Goal: Task Accomplishment & Management: Manage account settings

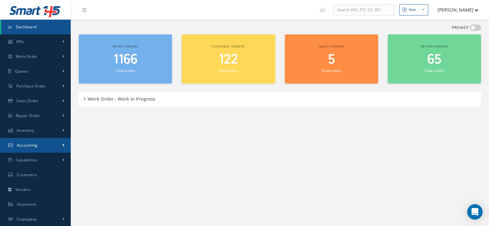
scroll to position [30, 0]
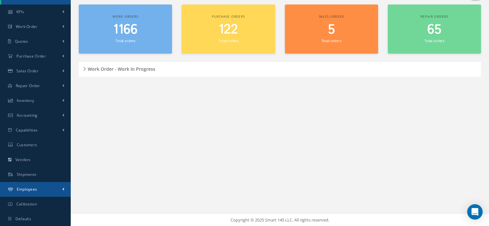
click at [40, 188] on link "Employees" at bounding box center [35, 189] width 71 height 15
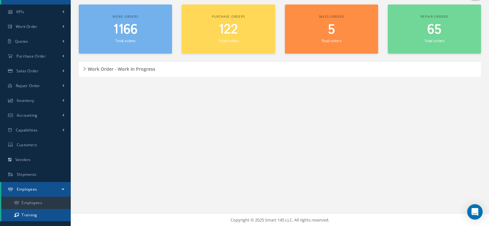
click at [36, 214] on link "Training" at bounding box center [35, 215] width 69 height 12
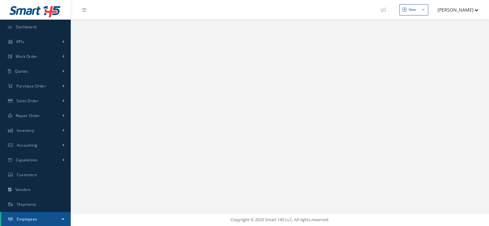
select select "25"
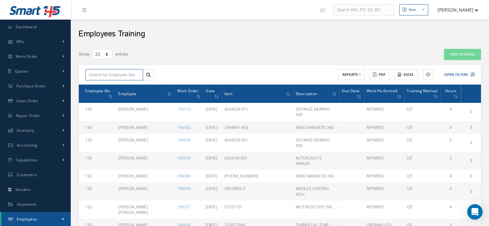
click at [108, 75] on input "text" at bounding box center [114, 75] width 58 height 12
click at [108, 87] on span "Carlos Pena" at bounding box center [105, 86] width 32 height 4
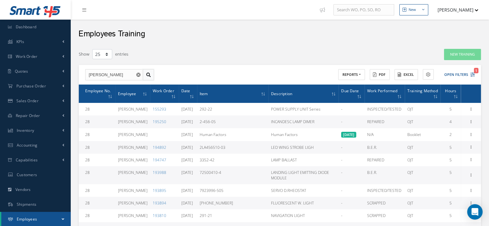
click at [152, 77] on link at bounding box center [148, 75] width 11 height 12
drag, startPoint x: 90, startPoint y: 73, endPoint x: 71, endPoint y: 72, distance: 19.6
click at [107, 84] on span "Alexis Joaquin Padilla" at bounding box center [105, 89] width 32 height 11
type input "Alexis Joaquin Padilla"
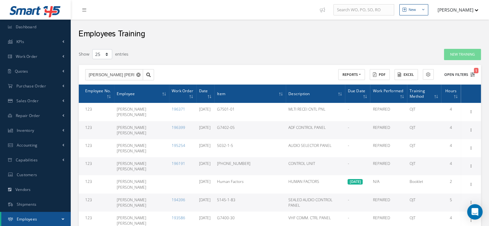
click at [473, 75] on icon "1" at bounding box center [472, 74] width 4 height 4
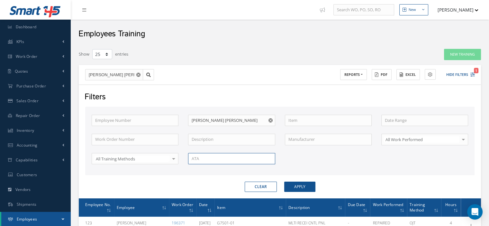
click at [204, 160] on input "text" at bounding box center [231, 159] width 87 height 12
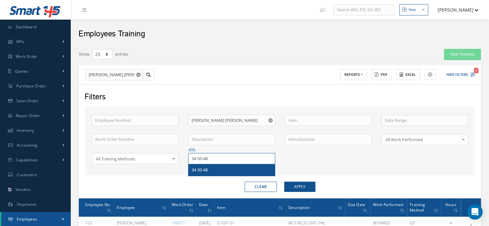
type input "34-50-48"
click at [210, 165] on div "34-50-48" at bounding box center [231, 170] width 86 height 12
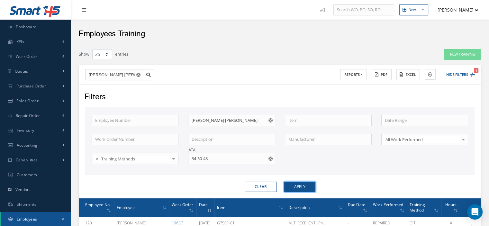
click at [294, 186] on button "Apply" at bounding box center [299, 187] width 31 height 10
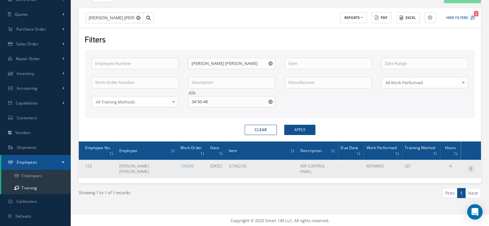
click at [469, 166] on icon at bounding box center [470, 167] width 6 height 5
click at [442, 188] on link "Documents" at bounding box center [441, 189] width 51 height 8
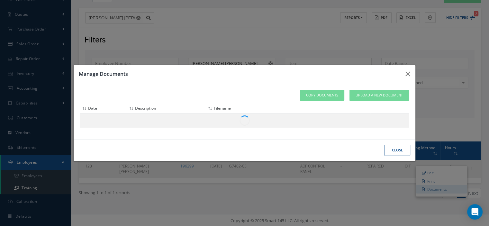
scroll to position [54, 0]
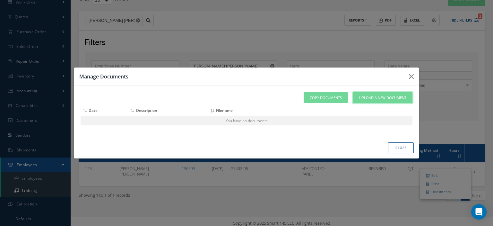
click at [380, 99] on span "Upload a New Document" at bounding box center [383, 97] width 47 height 5
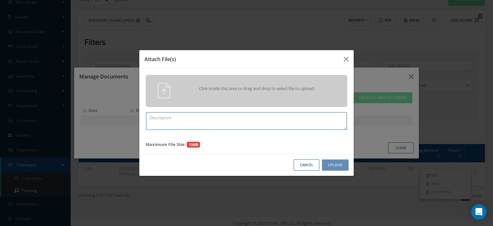
click at [150, 115] on textarea at bounding box center [246, 121] width 201 height 18
type textarea "Training Certificate 2025"
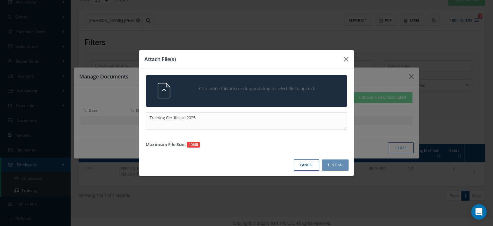
click at [163, 93] on img at bounding box center [163, 90] width 15 height 15
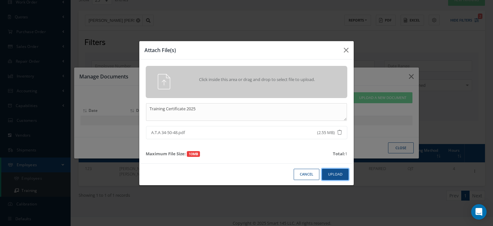
click at [335, 177] on button "Upload" at bounding box center [335, 174] width 27 height 11
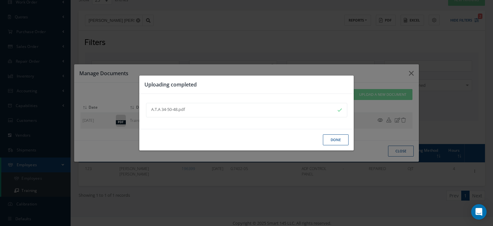
click at [337, 141] on button "Done" at bounding box center [336, 139] width 26 height 11
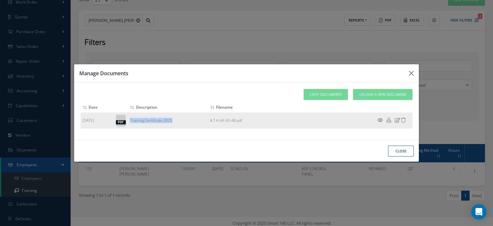
drag, startPoint x: 173, startPoint y: 123, endPoint x: 130, endPoint y: 120, distance: 43.8
click at [128, 120] on td "Training Certificate 2025" at bounding box center [168, 120] width 80 height 16
copy td "Training Certificate 2025"
click at [399, 149] on button "close" at bounding box center [401, 151] width 26 height 11
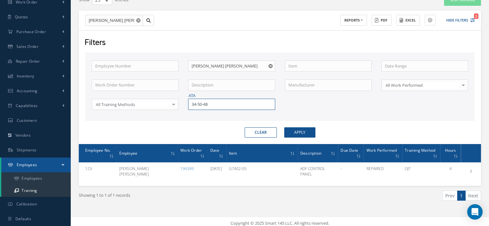
drag, startPoint x: 198, startPoint y: 105, endPoint x: 183, endPoint y: 108, distance: 14.4
click at [184, 108] on div "ATA 34-50-48" at bounding box center [231, 105] width 96 height 12
type input "34-50-95"
click at [192, 113] on span "34-50-95" at bounding box center [199, 115] width 16 height 6
click at [292, 131] on button "Apply" at bounding box center [299, 132] width 31 height 10
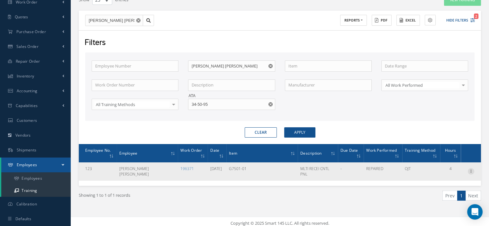
click at [473, 168] on icon at bounding box center [470, 170] width 6 height 5
click at [446, 188] on link "Documents" at bounding box center [441, 192] width 51 height 8
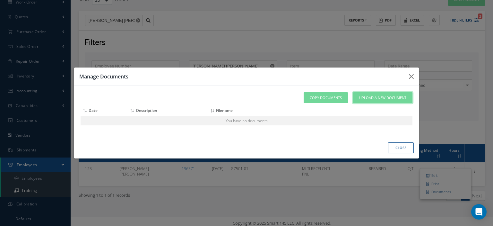
click at [377, 99] on span "Upload a New Document" at bounding box center [383, 97] width 47 height 5
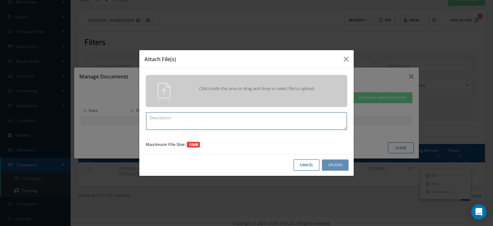
click at [155, 116] on textarea at bounding box center [246, 121] width 201 height 18
paste textarea "Training Certificate 2025"
type textarea "Training Certificate 2025"
click at [312, 167] on button "Cancel" at bounding box center [307, 164] width 26 height 11
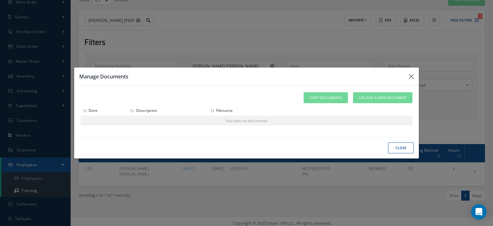
click at [394, 151] on button "close" at bounding box center [401, 147] width 26 height 11
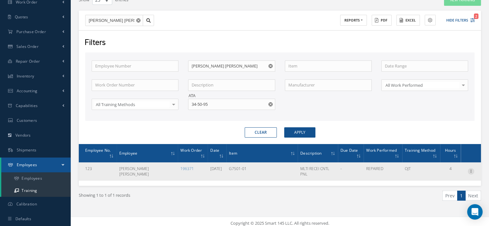
click at [469, 168] on icon at bounding box center [470, 170] width 6 height 5
click at [439, 188] on link "Documents" at bounding box center [441, 192] width 51 height 8
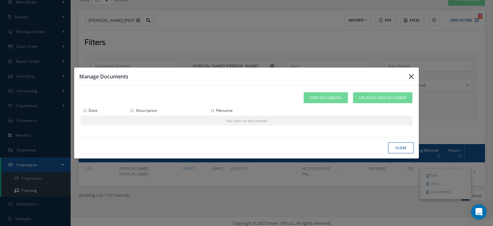
click at [410, 77] on icon "button" at bounding box center [411, 77] width 5 height 8
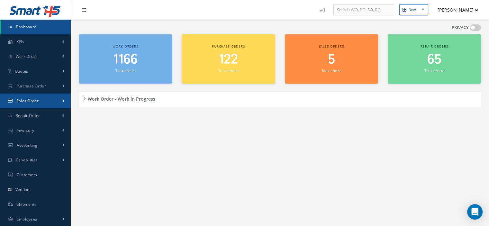
scroll to position [30, 0]
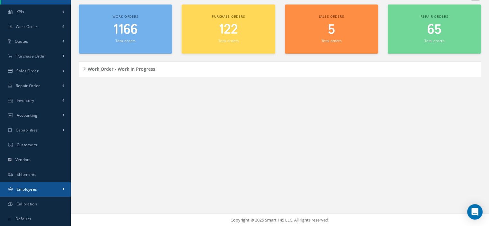
click at [41, 194] on link "Employees" at bounding box center [35, 189] width 71 height 15
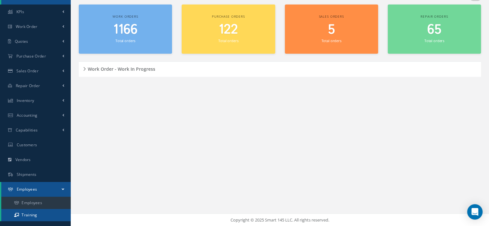
click at [40, 214] on link "Training" at bounding box center [35, 215] width 69 height 12
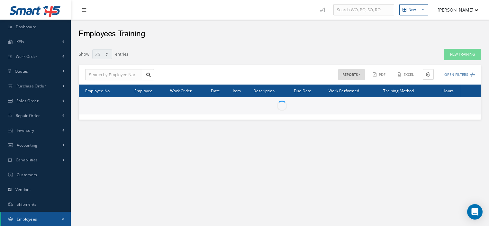
select select "25"
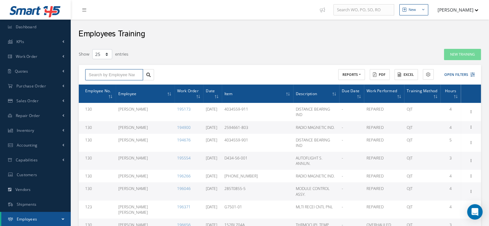
click at [112, 78] on input "text" at bounding box center [114, 75] width 58 height 12
type input "a"
type input "al"
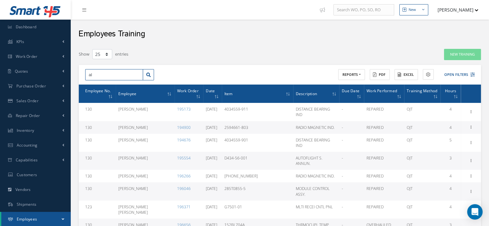
type input "ale"
click at [109, 84] on span "Alexis Joaquin Padilla" at bounding box center [105, 89] width 32 height 11
type input "Alexis Joaquin Padilla"
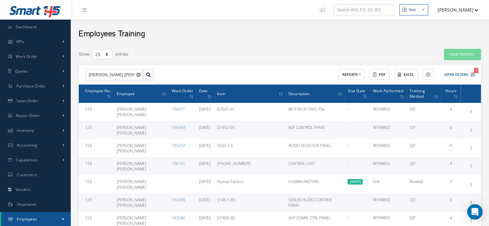
click at [149, 79] on link at bounding box center [148, 75] width 11 height 12
click at [474, 74] on icon "1" at bounding box center [472, 74] width 4 height 4
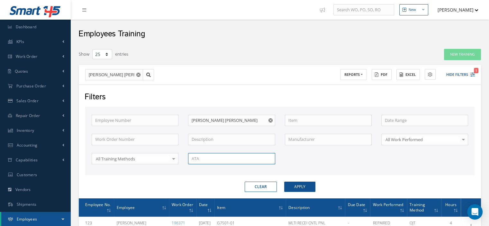
click at [216, 153] on input "text" at bounding box center [231, 159] width 87 height 12
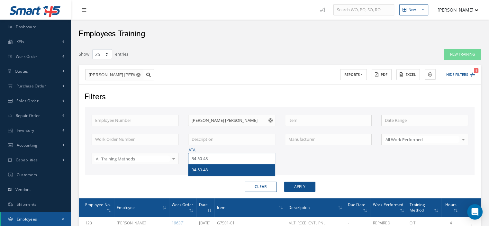
type input "34-50-48"
click at [215, 171] on div "34-50-48" at bounding box center [231, 170] width 80 height 6
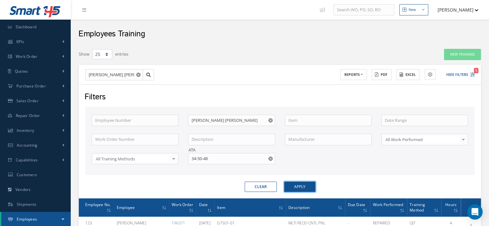
click at [289, 186] on button "Apply" at bounding box center [299, 187] width 31 height 10
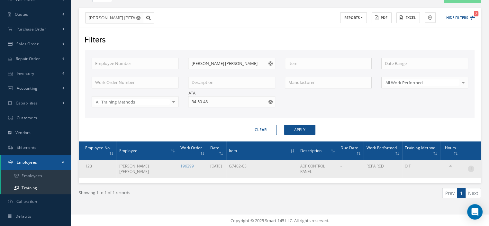
click at [468, 168] on icon at bounding box center [470, 167] width 6 height 5
click at [439, 189] on link "Documents" at bounding box center [441, 189] width 51 height 8
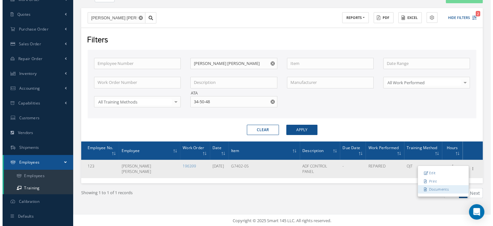
scroll to position [54, 0]
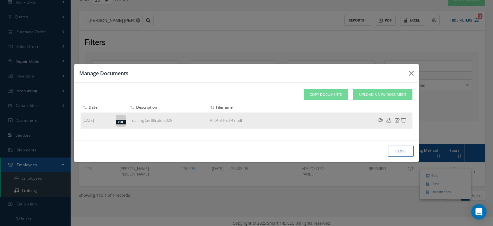
click at [382, 120] on icon at bounding box center [380, 120] width 5 height 5
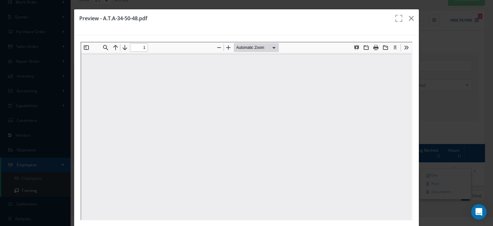
scroll to position [0, 0]
type input "0"
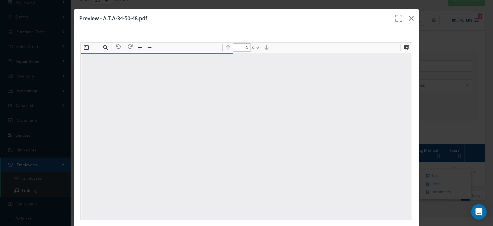
scroll to position [3, 0]
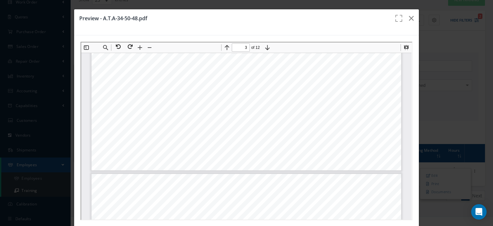
type input "4"
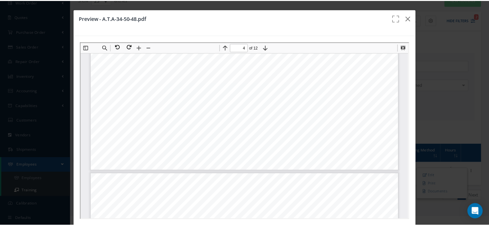
scroll to position [1417, 0]
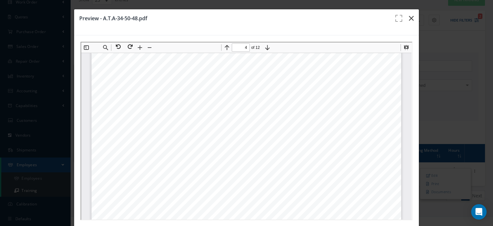
click at [409, 21] on icon "button" at bounding box center [411, 18] width 5 height 8
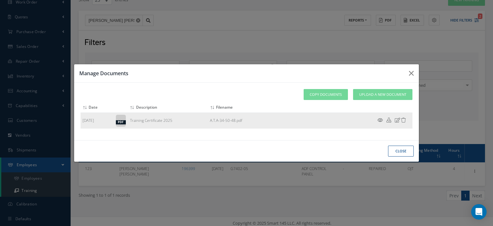
click at [405, 120] on icon at bounding box center [404, 120] width 5 height 5
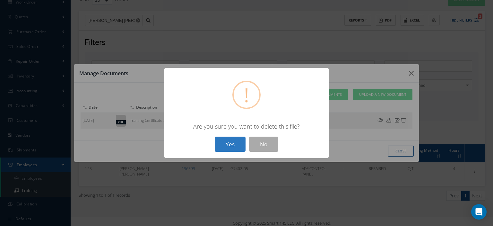
click at [240, 147] on button "Yes" at bounding box center [230, 144] width 31 height 15
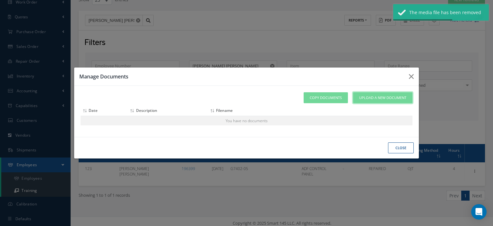
click at [374, 99] on span "Upload a New Document" at bounding box center [383, 97] width 47 height 5
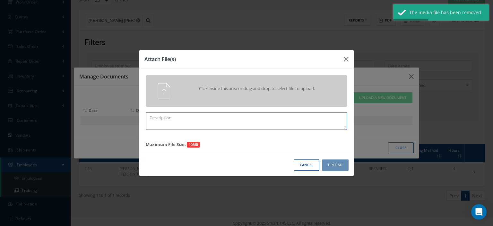
click at [201, 118] on textarea at bounding box center [246, 121] width 201 height 18
paste textarea "Training Certificate 2025"
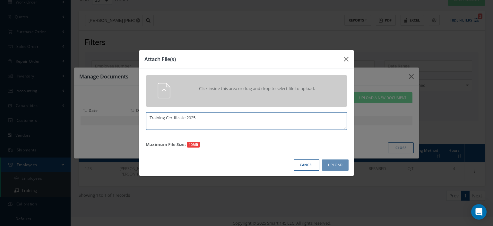
type textarea "Training Certificate 2025"
click at [174, 98] on div at bounding box center [158, 90] width 35 height 15
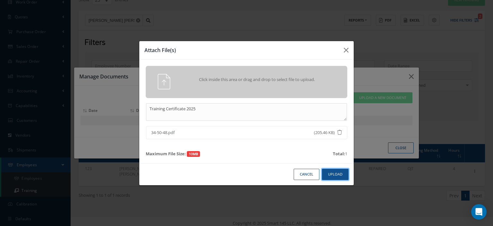
click at [330, 175] on button "Upload" at bounding box center [335, 174] width 27 height 11
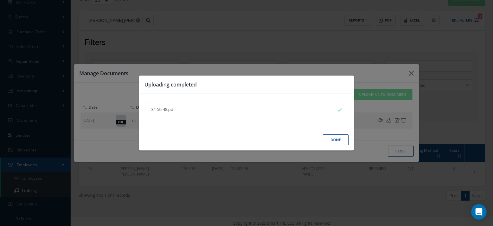
click at [326, 141] on button "Done" at bounding box center [336, 139] width 26 height 11
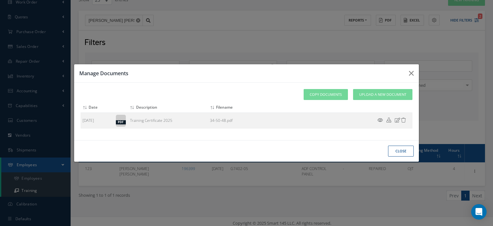
click at [404, 151] on button "close" at bounding box center [401, 151] width 26 height 11
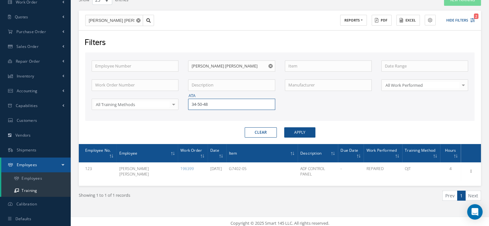
drag, startPoint x: 225, startPoint y: 104, endPoint x: 190, endPoint y: 106, distance: 34.8
click at [192, 106] on input "34-50-48" at bounding box center [231, 105] width 87 height 12
type input "34-50-95"
click at [195, 114] on span "34-50-95" at bounding box center [199, 115] width 16 height 6
click at [290, 131] on button "Apply" at bounding box center [299, 132] width 31 height 10
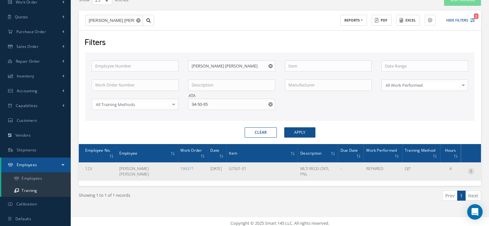
click at [469, 168] on icon at bounding box center [470, 170] width 6 height 5
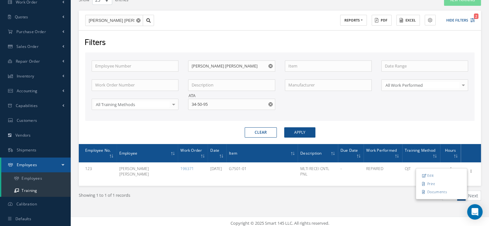
click at [446, 188] on link "Documents" at bounding box center [441, 192] width 51 height 8
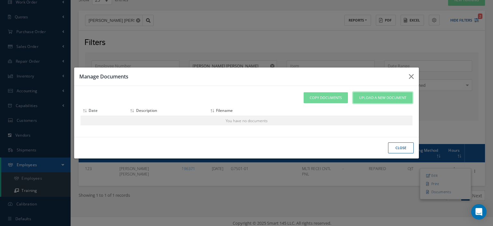
click at [364, 99] on span "Upload a New Document" at bounding box center [383, 97] width 47 height 5
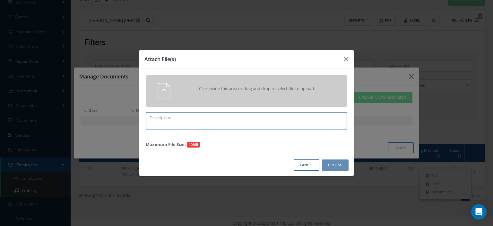
click at [194, 126] on textarea at bounding box center [246, 121] width 201 height 18
paste textarea "Training Certificate 2025"
type textarea "Training Certificate 2025"
click at [164, 100] on div "Click inside this area or drag and drop to select file to upload." at bounding box center [247, 91] width 202 height 32
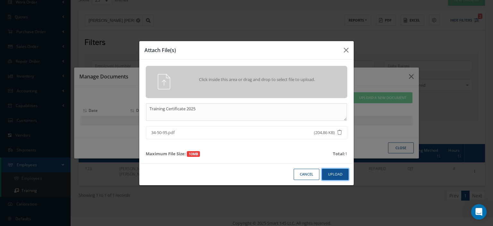
click at [330, 173] on button "Upload" at bounding box center [335, 174] width 27 height 11
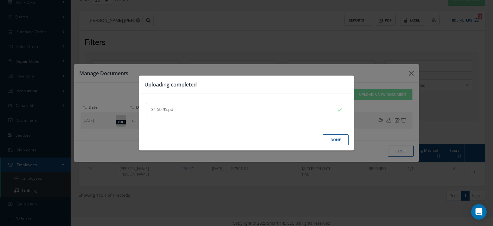
click at [334, 141] on button "Done" at bounding box center [336, 139] width 26 height 11
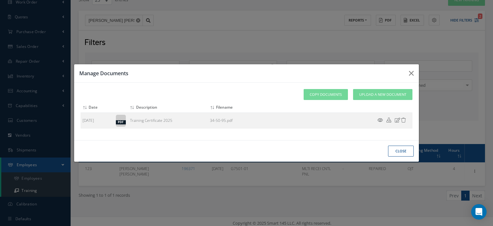
click at [406, 154] on button "close" at bounding box center [401, 151] width 26 height 11
